Goal: Complete Application Form: Complete application form

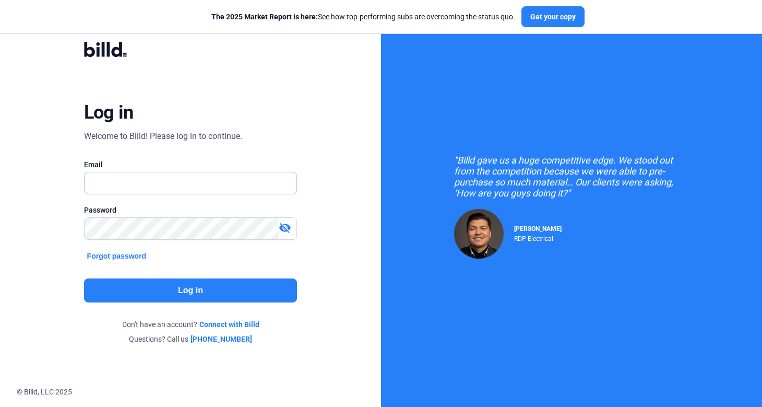
type input "[PERSON_NAME][EMAIL_ADDRESS][DOMAIN_NAME]"
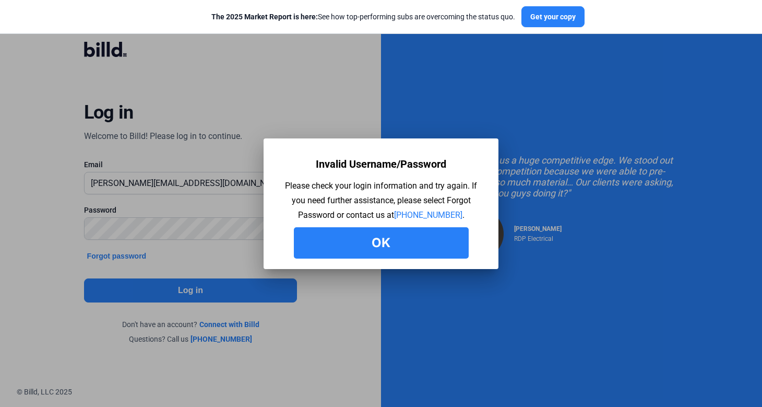
click at [351, 249] on button "Ok" at bounding box center [381, 242] width 175 height 31
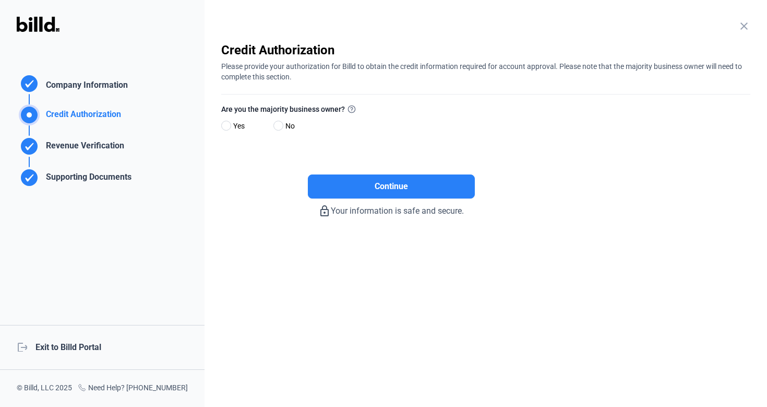
click at [100, 74] on div "Company Information" at bounding box center [74, 83] width 115 height 21
click at [100, 89] on div "Company Information" at bounding box center [85, 86] width 86 height 15
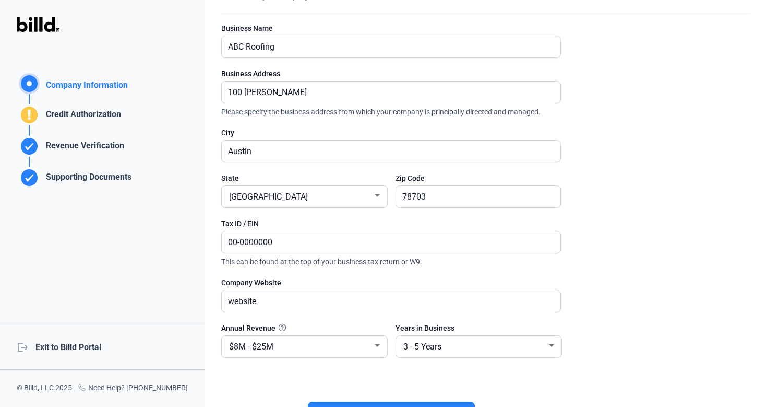
scroll to position [76, 0]
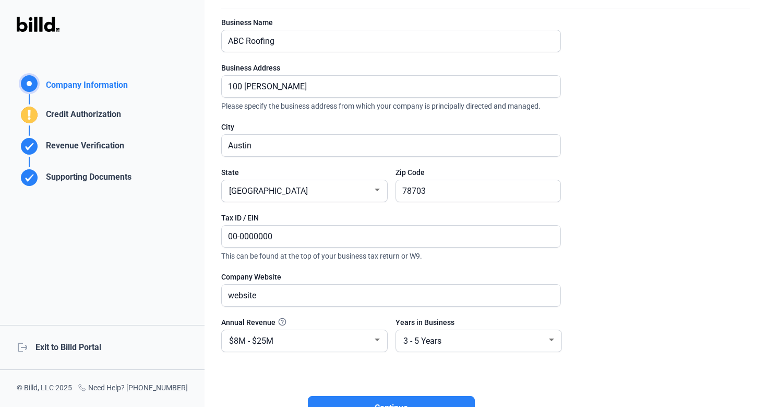
click at [112, 114] on div "Credit Authorization" at bounding box center [81, 116] width 79 height 17
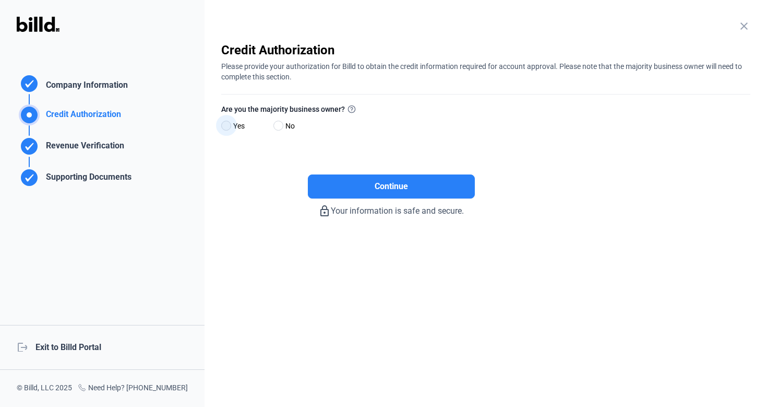
click at [229, 124] on span at bounding box center [226, 126] width 10 height 10
click at [229, 124] on input "Yes" at bounding box center [225, 126] width 8 height 8
radio input "true"
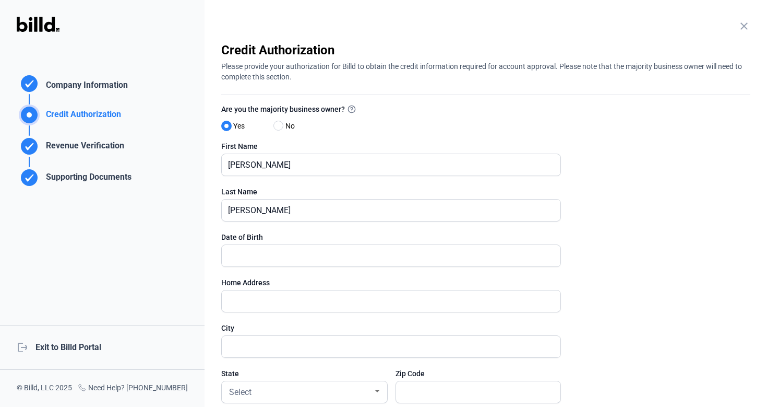
click at [98, 146] on div "Revenue Verification" at bounding box center [83, 147] width 82 height 17
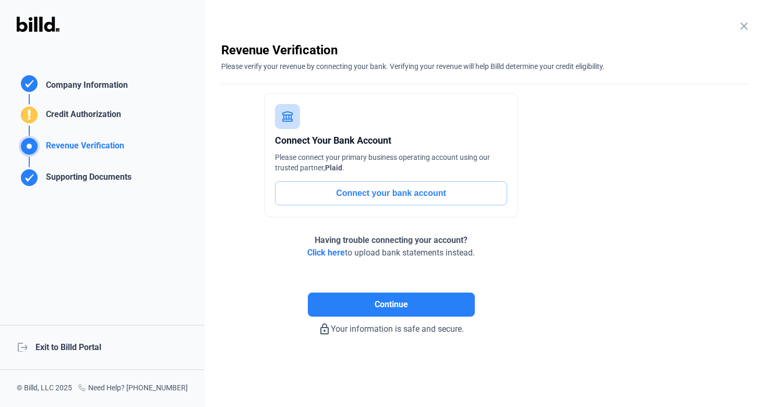
click at [101, 81] on div "Company Information" at bounding box center [85, 86] width 86 height 15
